Goal: Task Accomplishment & Management: Manage account settings

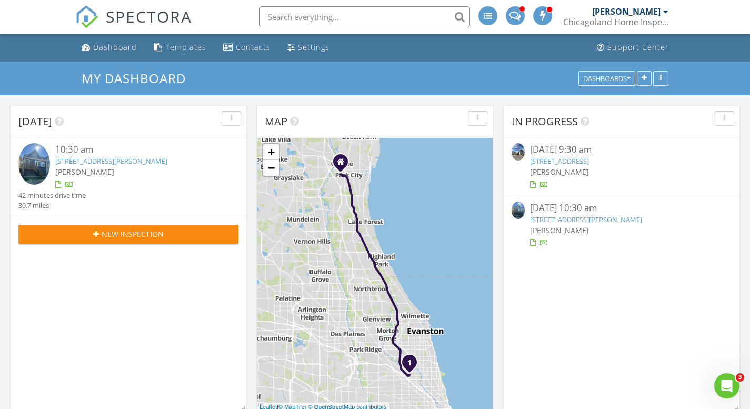
click at [587, 163] on link "[STREET_ADDRESS]" at bounding box center [559, 160] width 59 height 9
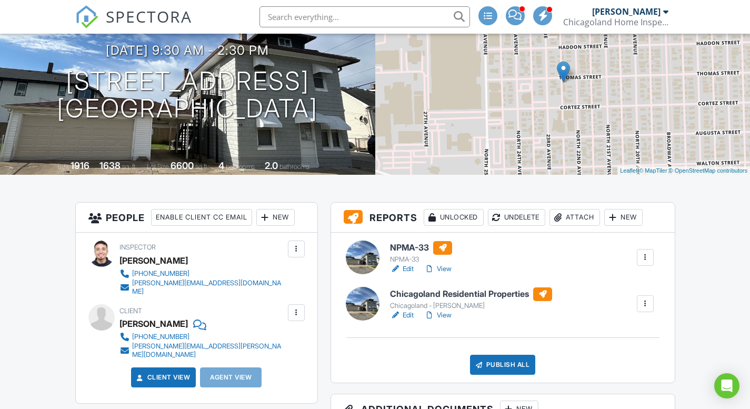
scroll to position [106, 0]
click at [438, 315] on link "View" at bounding box center [437, 315] width 27 height 11
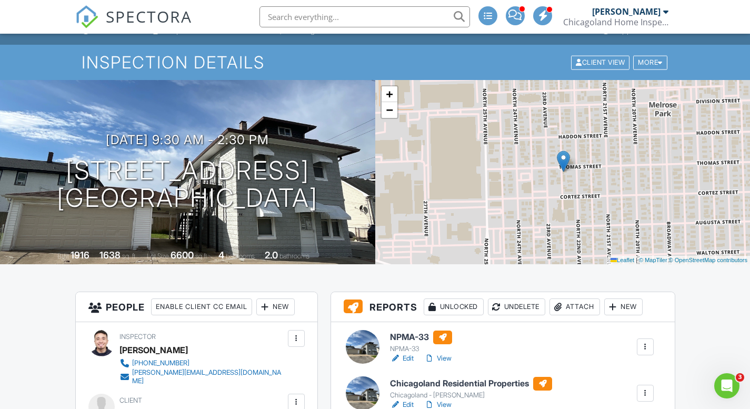
scroll to position [56, 0]
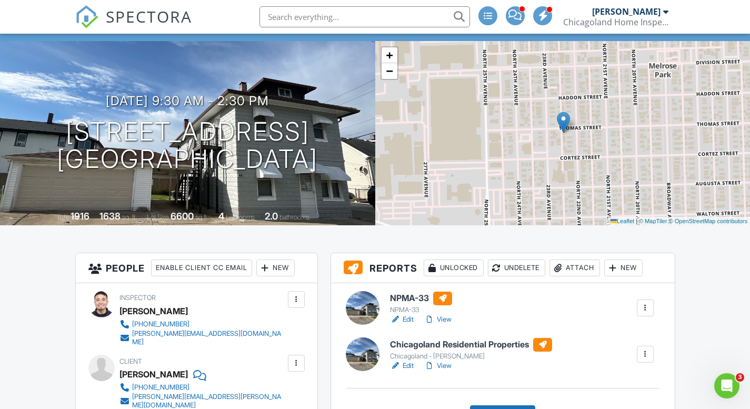
click at [446, 365] on link "View" at bounding box center [437, 366] width 27 height 11
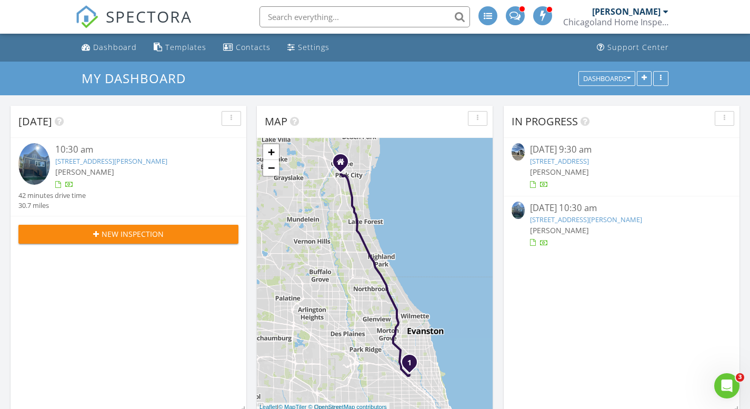
click at [555, 162] on link "[STREET_ADDRESS]" at bounding box center [559, 160] width 59 height 9
click at [117, 44] on div "Dashboard" at bounding box center [115, 47] width 44 height 10
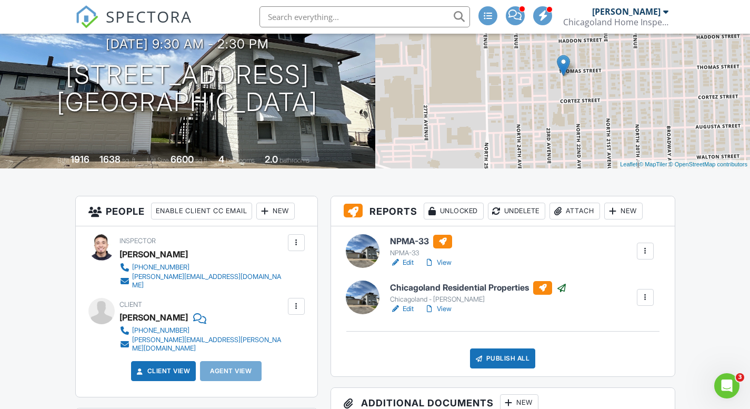
click at [443, 264] on link "View" at bounding box center [437, 262] width 27 height 11
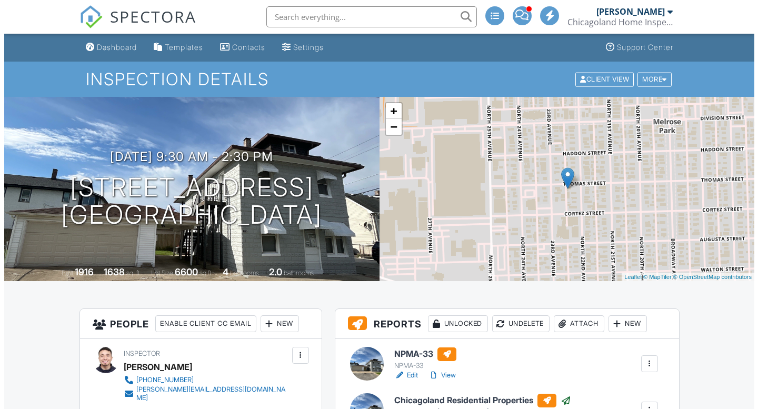
scroll to position [113, 0]
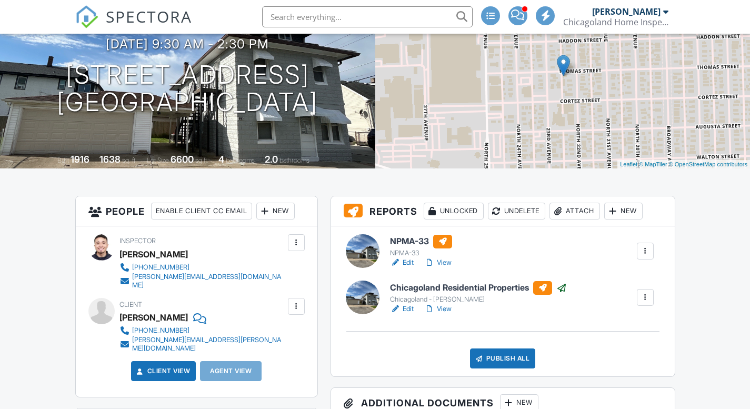
click at [508, 360] on div "Publish All" at bounding box center [503, 358] width 66 height 20
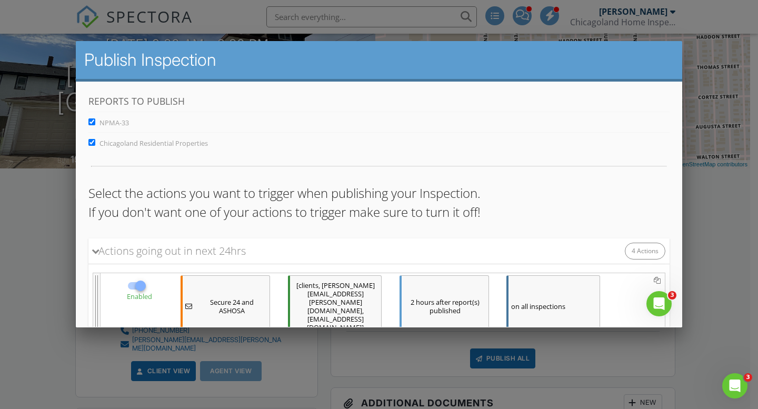
scroll to position [8, 0]
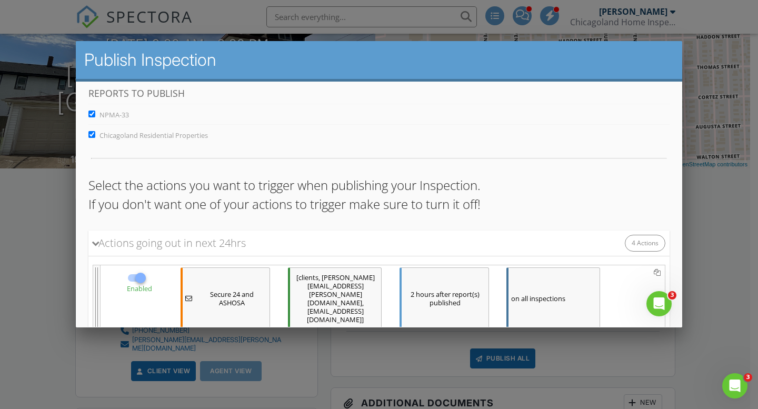
click at [90, 137] on input "Chicagoland Residential Properties" at bounding box center [91, 134] width 7 height 7
checkbox input "false"
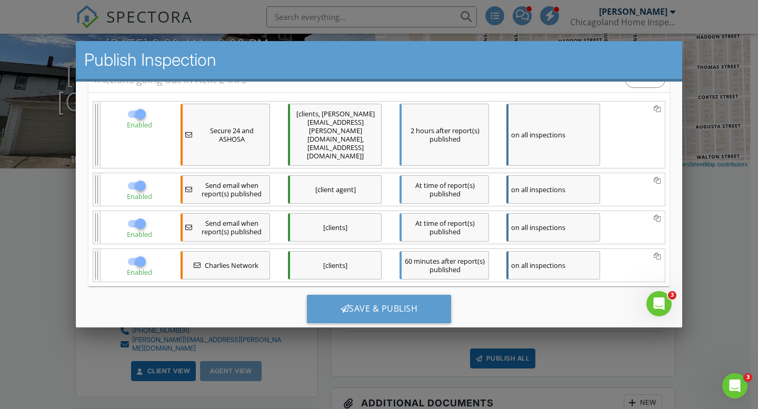
scroll to position [2, 0]
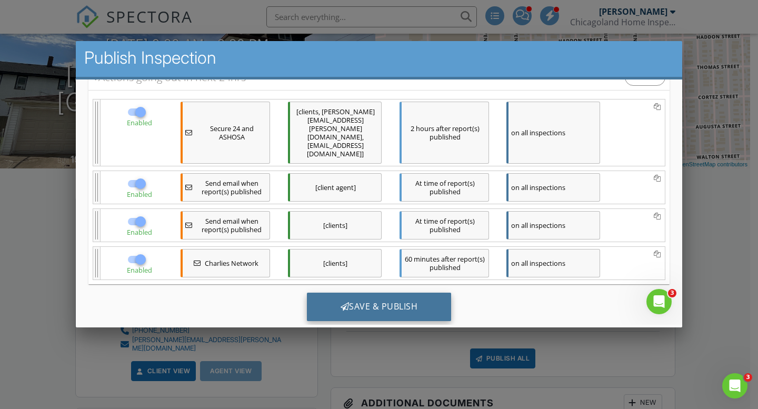
click at [348, 292] on div "Save & Publish" at bounding box center [379, 306] width 145 height 28
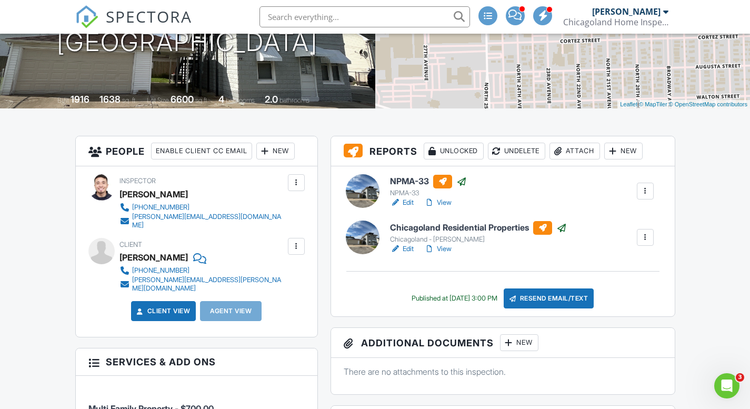
click at [445, 204] on link "View" at bounding box center [437, 202] width 27 height 11
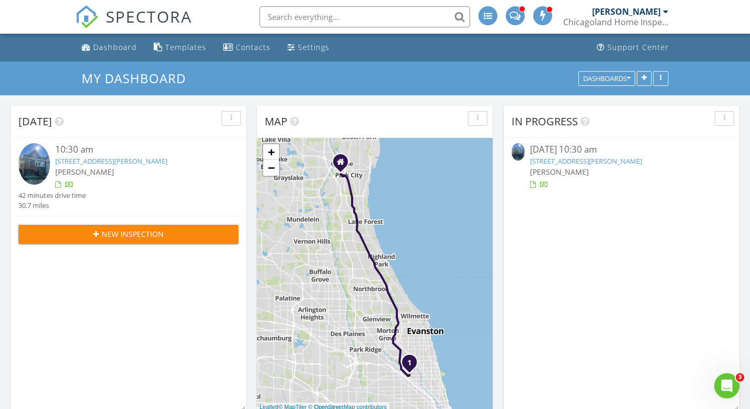
click at [112, 160] on link "[STREET_ADDRESS][PERSON_NAME]" at bounding box center [111, 160] width 112 height 9
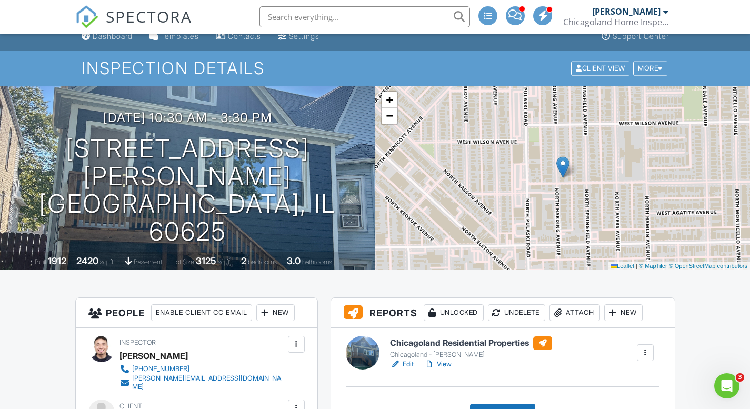
scroll to position [60, 0]
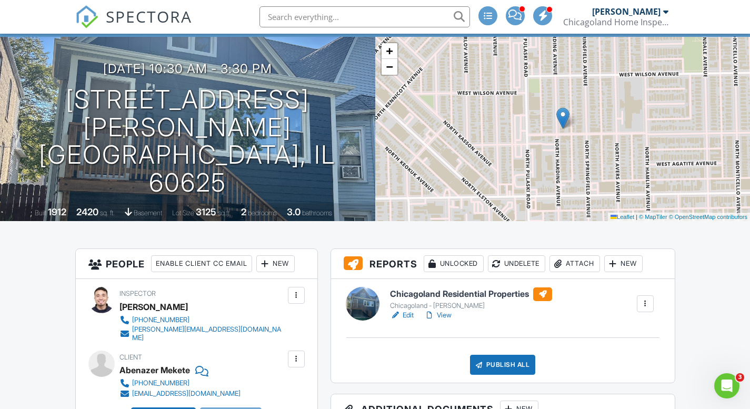
click at [408, 311] on link "Edit" at bounding box center [402, 315] width 24 height 11
